Goal: Task Accomplishment & Management: Manage account settings

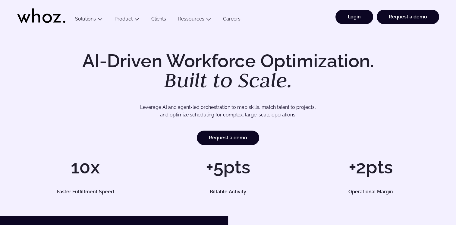
click at [343, 14] on link "Login" at bounding box center [355, 17] width 38 height 14
click at [360, 19] on link "Login" at bounding box center [355, 17] width 38 height 14
click at [349, 22] on link "Login" at bounding box center [355, 17] width 38 height 14
